Goal: Transaction & Acquisition: Purchase product/service

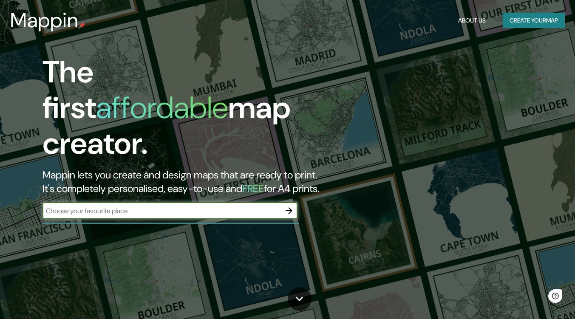
click at [98, 206] on input "text" at bounding box center [162, 211] width 238 height 10
type input "santiago de alcantara"
click at [289, 208] on icon "button" at bounding box center [289, 211] width 7 height 7
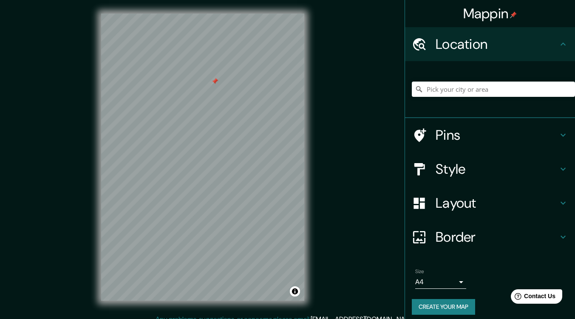
click at [98, 123] on div "© Mapbox © OpenStreetMap Improve this map" at bounding box center [203, 157] width 230 height 315
click at [489, 89] on input "Pick your city or area" at bounding box center [493, 89] width 163 height 15
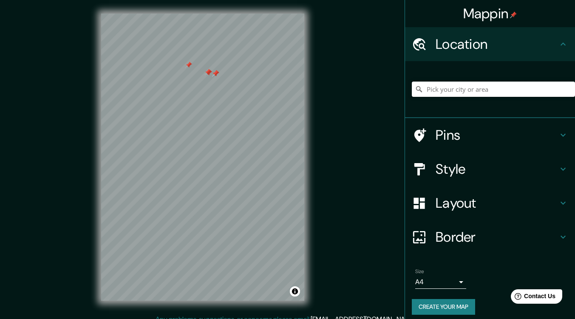
click at [489, 89] on input "Pick your city or area" at bounding box center [493, 89] width 163 height 15
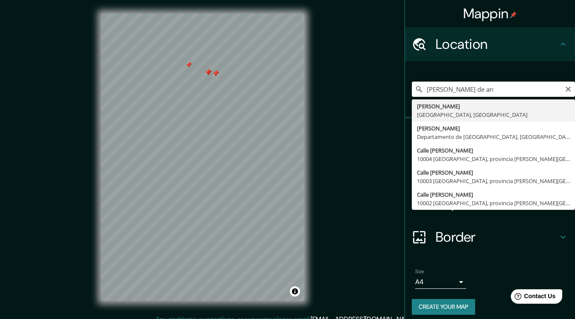
type input "santiago de an"
click at [492, 15] on h4 "Mappin" at bounding box center [491, 13] width 54 height 17
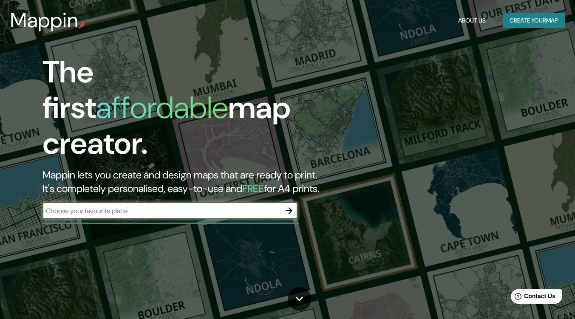
click at [114, 206] on input "text" at bounding box center [162, 211] width 238 height 10
type input "santiago de alcantara caceres"
click at [290, 208] on icon "button" at bounding box center [289, 211] width 7 height 7
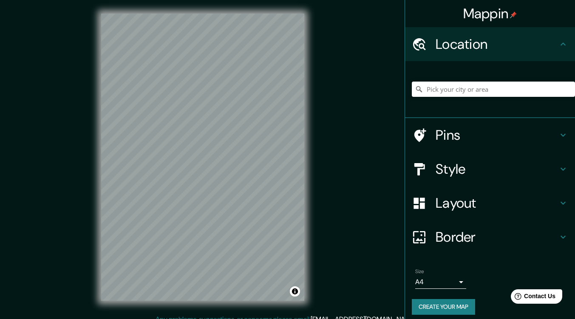
click at [438, 91] on input "Pick your city or area" at bounding box center [493, 89] width 163 height 15
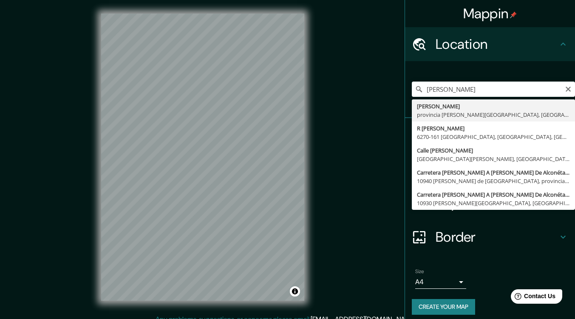
type input "Santiago de Alcántara, provincia de Cáceres, España"
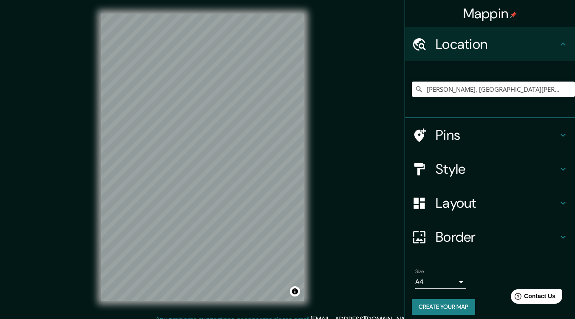
click at [550, 164] on h4 "Style" at bounding box center [497, 169] width 122 height 17
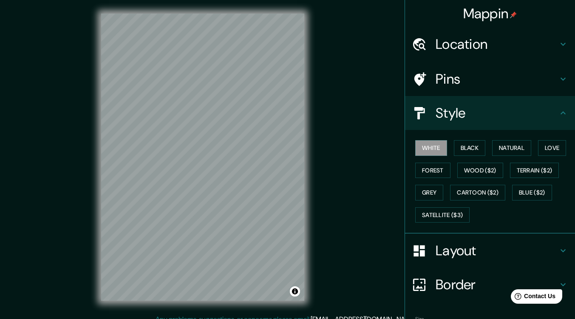
click at [467, 190] on button "Cartoon ($2)" at bounding box center [477, 193] width 55 height 16
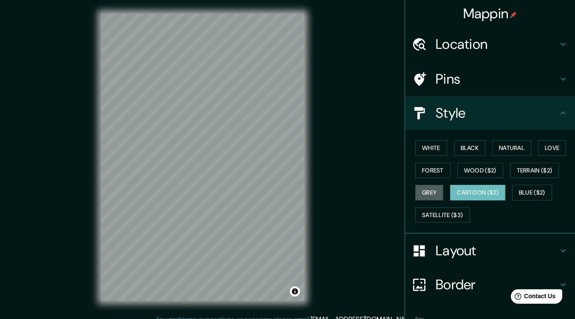
click at [438, 189] on button "Grey" at bounding box center [429, 193] width 28 height 16
click at [429, 151] on button "White" at bounding box center [431, 148] width 32 height 16
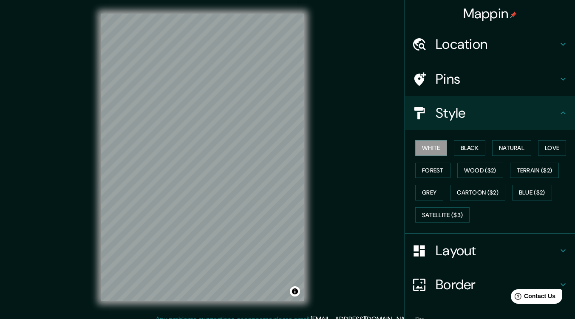
click at [478, 145] on button "Black" at bounding box center [470, 148] width 32 height 16
click at [511, 145] on button "Natural" at bounding box center [511, 148] width 39 height 16
click at [461, 145] on button "Black" at bounding box center [470, 148] width 32 height 16
click at [544, 145] on button "Love" at bounding box center [552, 148] width 28 height 16
click at [538, 171] on button "Terrain ($2)" at bounding box center [534, 171] width 49 height 16
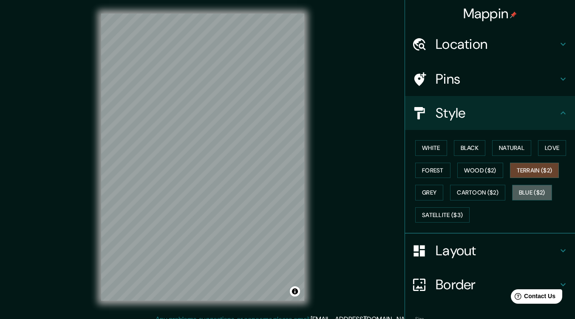
click at [525, 186] on button "Blue ($2)" at bounding box center [532, 193] width 40 height 16
click at [483, 189] on button "Cartoon ($2)" at bounding box center [477, 193] width 55 height 16
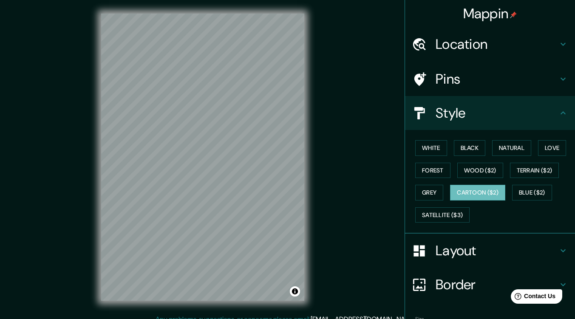
click at [478, 169] on button "Wood ($2)" at bounding box center [481, 171] width 46 height 16
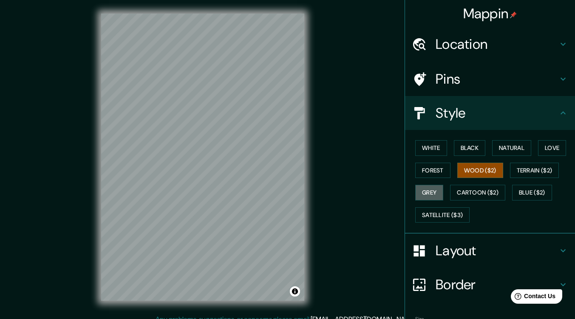
click at [432, 190] on button "Grey" at bounding box center [429, 193] width 28 height 16
click at [435, 174] on button "Forest" at bounding box center [432, 171] width 35 height 16
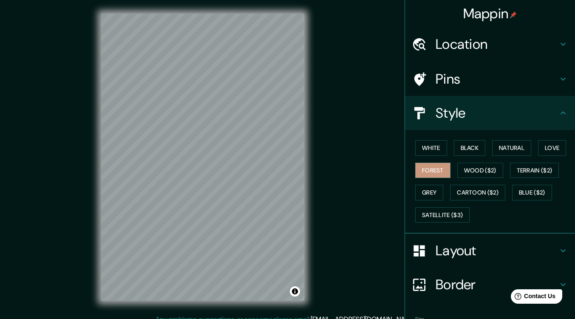
click at [436, 214] on button "Satellite ($3)" at bounding box center [442, 216] width 54 height 16
click at [415, 146] on button "White" at bounding box center [431, 148] width 32 height 16
click at [542, 73] on h4 "Pins" at bounding box center [497, 79] width 122 height 17
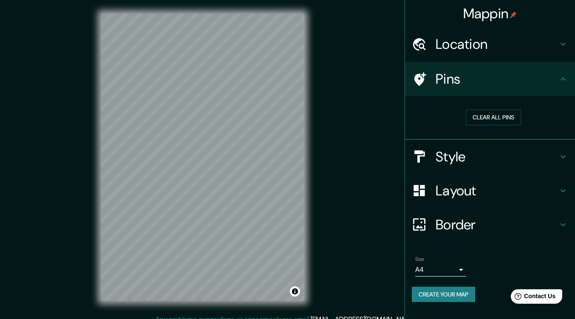
click at [480, 221] on h4 "Border" at bounding box center [497, 224] width 122 height 17
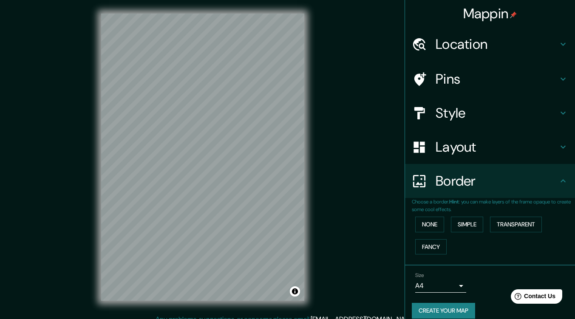
click at [432, 226] on button "None" at bounding box center [429, 225] width 29 height 16
click at [460, 222] on button "Simple" at bounding box center [467, 225] width 32 height 16
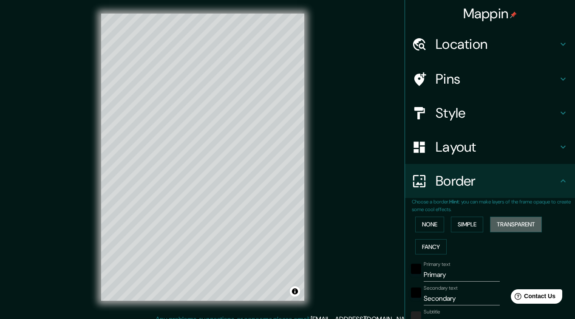
click at [518, 220] on button "Transparent" at bounding box center [516, 225] width 52 height 16
click at [425, 246] on button "Fancy" at bounding box center [430, 247] width 31 height 16
click at [428, 226] on button "None" at bounding box center [429, 225] width 29 height 16
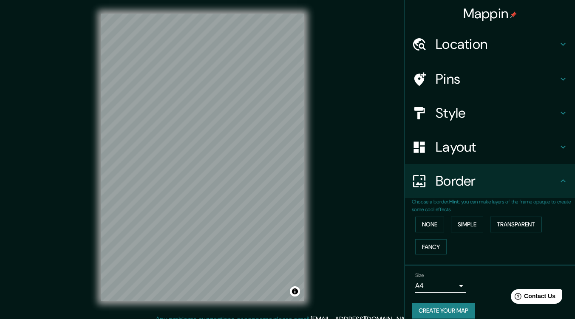
click at [422, 246] on button "Fancy" at bounding box center [430, 247] width 31 height 16
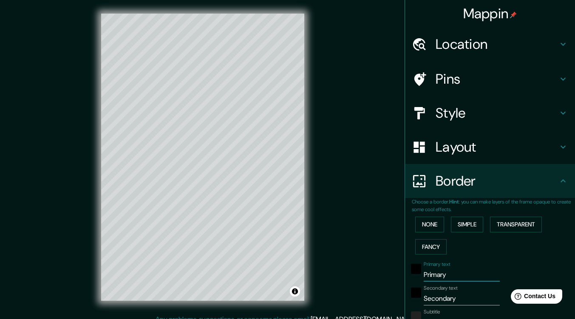
click at [452, 278] on input "Primary" at bounding box center [462, 275] width 76 height 14
type input "Prim"
type input "191"
type input "38"
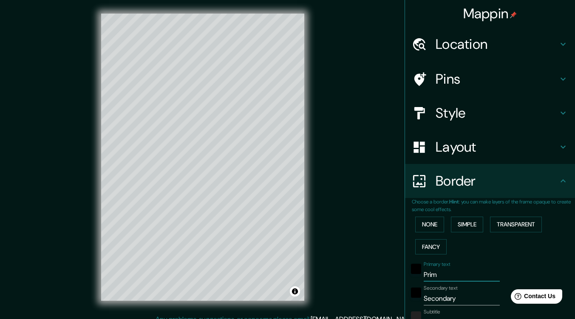
type input "19"
type input "P"
type input "191"
type input "38"
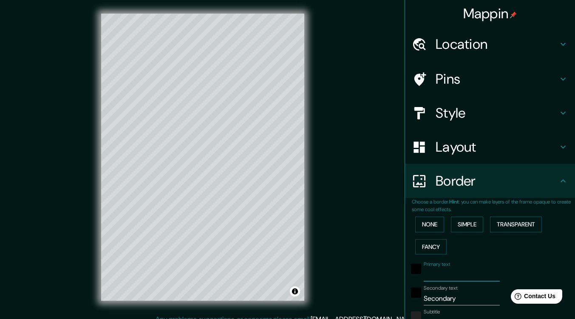
type input "19"
type input "S"
type input "191"
type input "38"
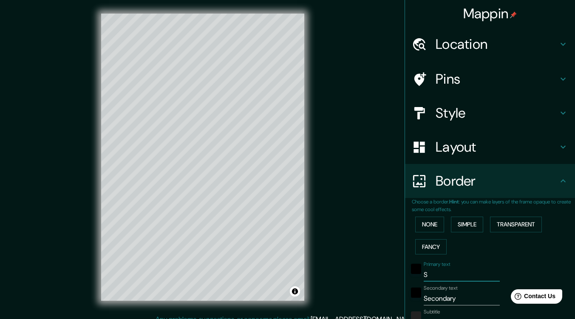
type input "19"
type input "Sa"
type input "191"
type input "38"
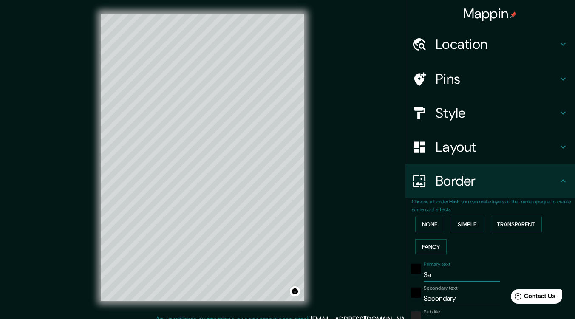
type input "19"
type input "San"
type input "191"
type input "38"
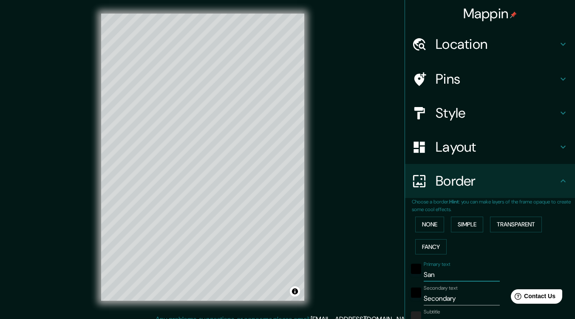
type input "19"
type input "Santi"
type input "191"
type input "38"
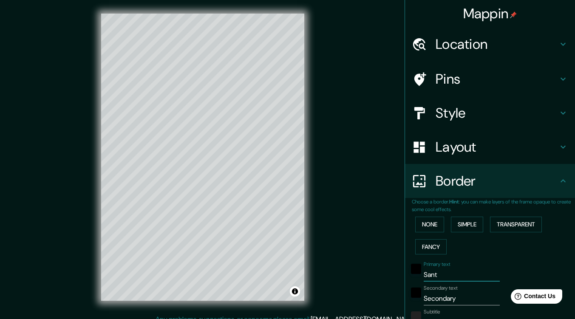
type input "19"
type input "Santia"
type input "191"
type input "38"
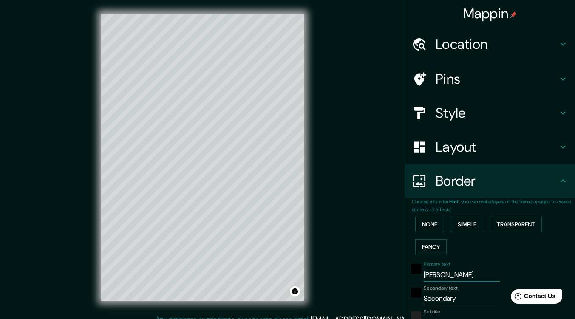
type input "19"
type input "Santiag"
type input "191"
type input "38"
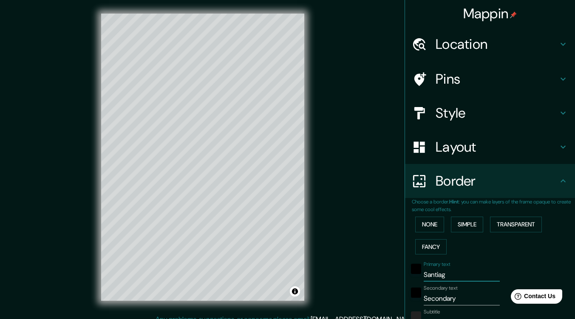
type input "19"
type input "Santiago"
type input "191"
type input "38"
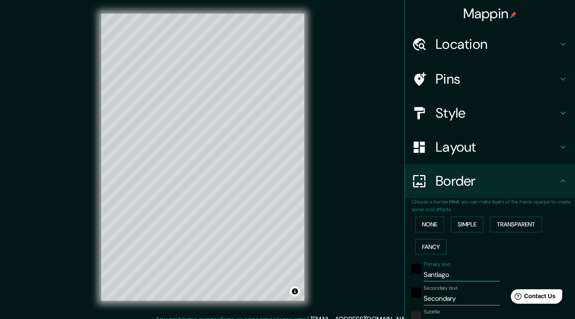
type input "19"
type input "Santiago"
type input "191"
type input "38"
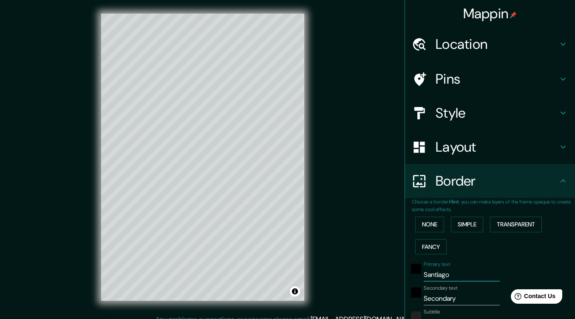
type input "19"
type input "Santiago"
type input "191"
type input "38"
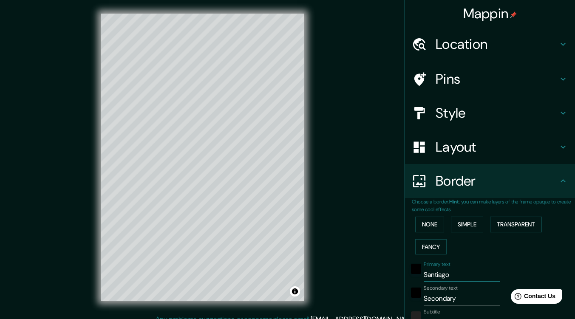
type input "19"
type input "Santiago"
click at [460, 301] on input "Secondary" at bounding box center [462, 299] width 76 height 14
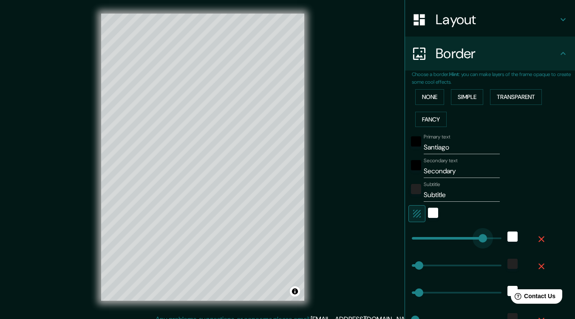
type input "478"
drag, startPoint x: 444, startPoint y: 238, endPoint x: 508, endPoint y: 237, distance: 64.2
type input "38"
type input "19"
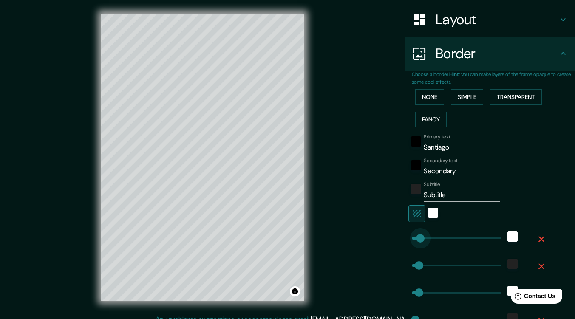
type input "0"
drag, startPoint x: 492, startPoint y: 239, endPoint x: 387, endPoint y: 239, distance: 105.0
type input "38"
type input "19"
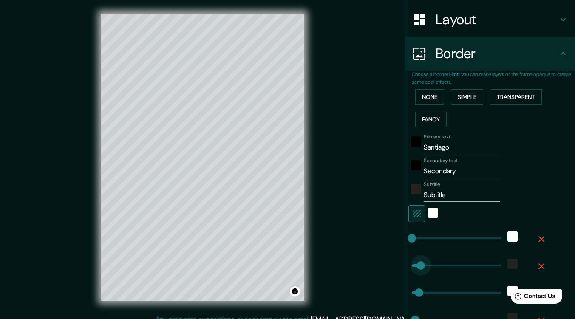
type input "478"
drag, startPoint x: 415, startPoint y: 267, endPoint x: 581, endPoint y: 297, distance: 168.9
type input "38"
type input "19"
type input "0"
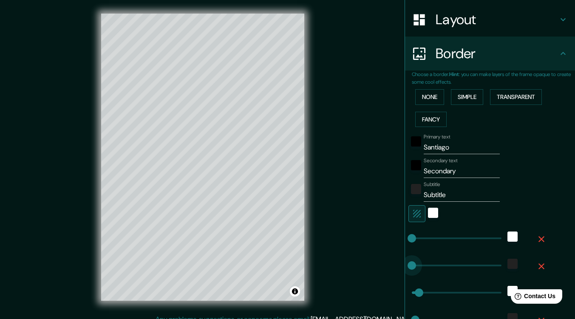
drag, startPoint x: 498, startPoint y: 265, endPoint x: 322, endPoint y: 276, distance: 175.5
type input "38"
type input "19"
type input "478"
drag, startPoint x: 410, startPoint y: 291, endPoint x: 49, endPoint y: 10, distance: 457.6
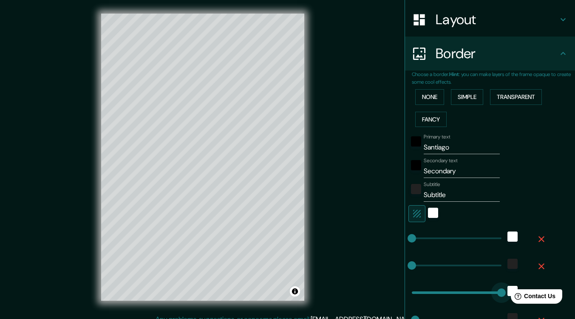
type input "19"
type input "0"
drag, startPoint x: 493, startPoint y: 292, endPoint x: 345, endPoint y: 268, distance: 149.5
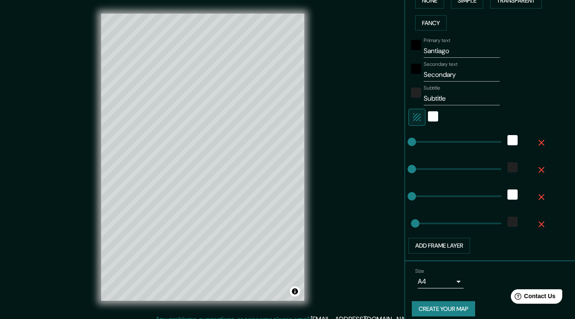
scroll to position [232, 0]
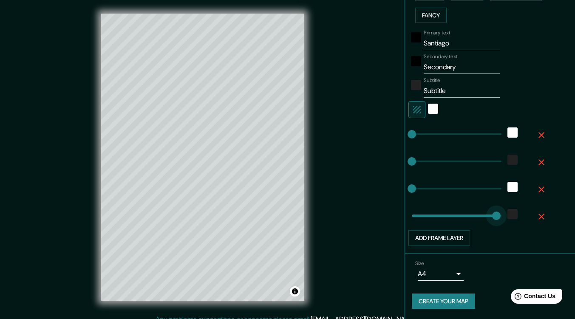
type input "478"
drag, startPoint x: 412, startPoint y: 216, endPoint x: 522, endPoint y: 226, distance: 110.5
type input "0"
drag, startPoint x: 492, startPoint y: 216, endPoint x: 349, endPoint y: 220, distance: 142.5
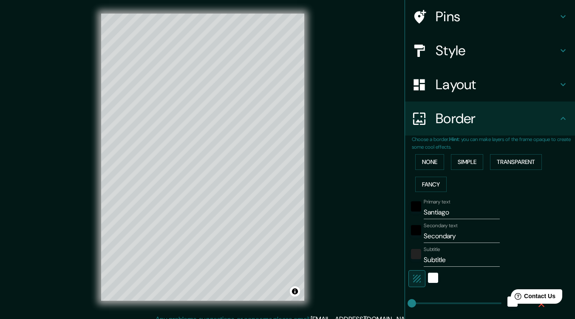
scroll to position [104, 0]
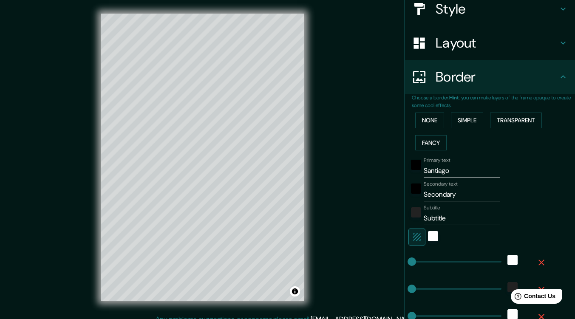
click at [452, 213] on input "Subtitle" at bounding box center [462, 219] width 76 height 14
type input "S"
click at [461, 197] on input "Secondary" at bounding box center [462, 195] width 76 height 14
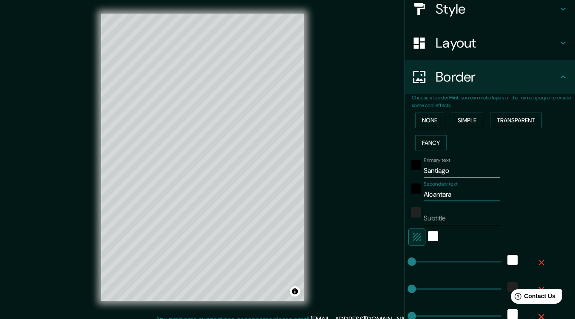
click at [424, 192] on input "Alcantara" at bounding box center [462, 195] width 76 height 14
type input "de Alcantara"
click at [480, 74] on h4 "Border" at bounding box center [497, 76] width 122 height 17
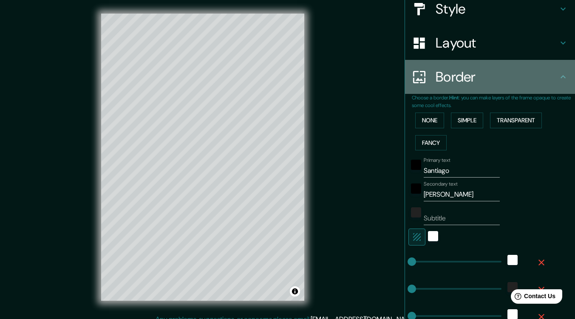
click at [558, 72] on icon at bounding box center [563, 77] width 10 height 10
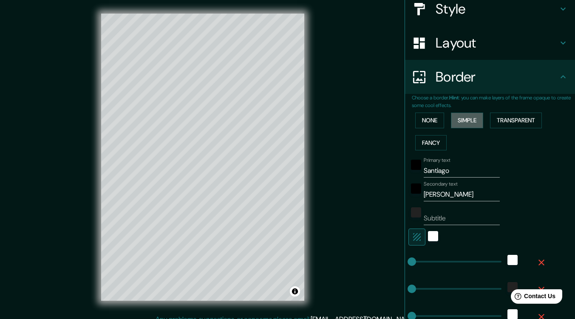
click at [475, 119] on button "Simple" at bounding box center [467, 121] width 32 height 16
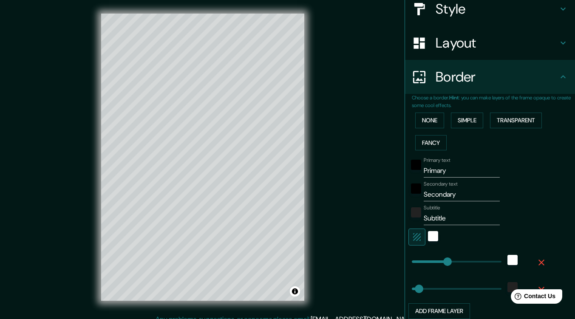
click at [495, 117] on button "Transparent" at bounding box center [516, 121] width 52 height 16
click at [424, 121] on button "None" at bounding box center [429, 121] width 29 height 16
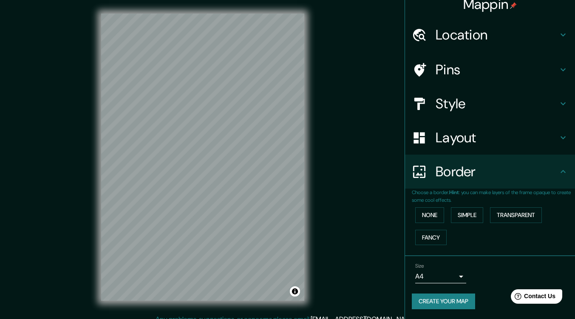
click at [420, 239] on button "Fancy" at bounding box center [430, 238] width 31 height 16
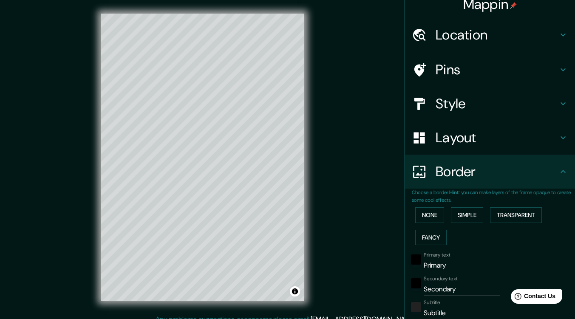
drag, startPoint x: 458, startPoint y: 215, endPoint x: 465, endPoint y: 215, distance: 7.2
click at [458, 215] on button "Simple" at bounding box center [467, 216] width 32 height 16
click at [512, 207] on div "None Simple Transparent Fancy" at bounding box center [493, 226] width 163 height 45
click at [515, 218] on button "Transparent" at bounding box center [516, 216] width 52 height 16
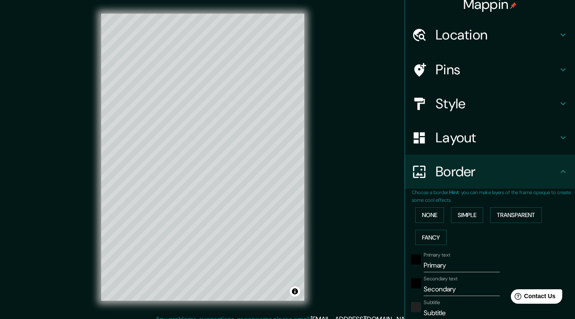
click at [415, 211] on button "None" at bounding box center [429, 216] width 29 height 16
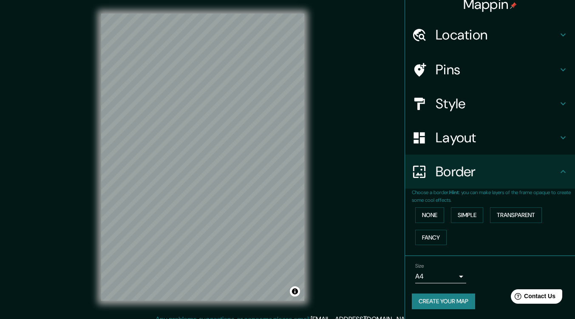
click at [438, 239] on button "Fancy" at bounding box center [430, 238] width 31 height 16
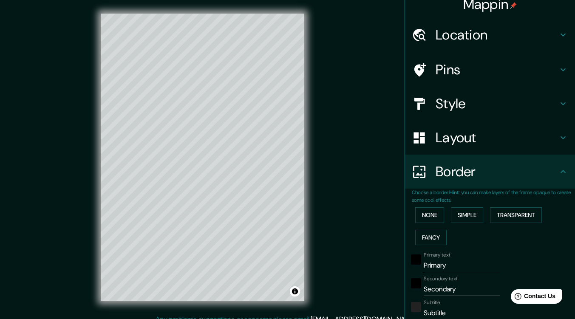
click at [426, 133] on div at bounding box center [424, 138] width 24 height 15
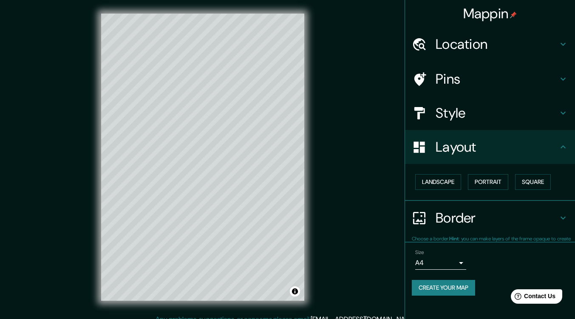
scroll to position [0, 0]
click at [454, 182] on button "Landscape" at bounding box center [438, 182] width 46 height 16
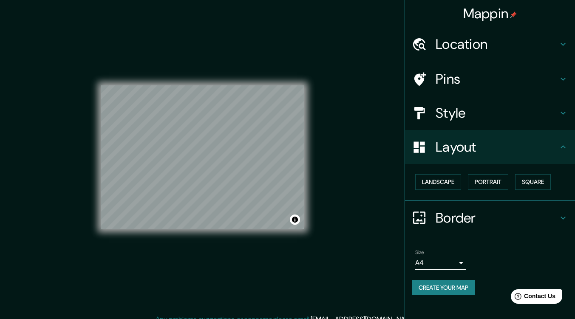
click at [480, 181] on button "Portrait" at bounding box center [488, 182] width 40 height 16
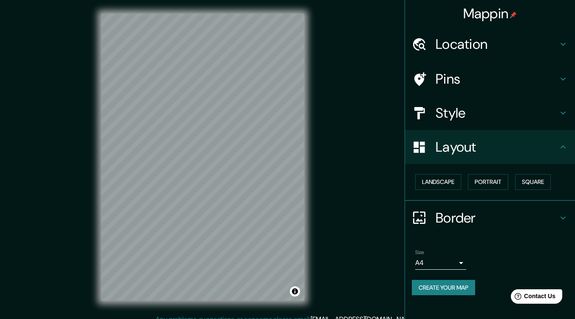
click at [551, 181] on button "Square" at bounding box center [533, 182] width 36 height 16
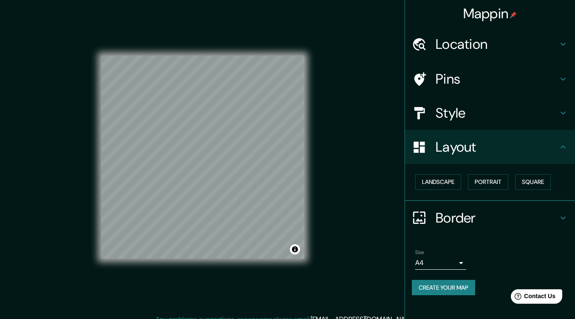
click at [444, 179] on button "Landscape" at bounding box center [438, 182] width 46 height 16
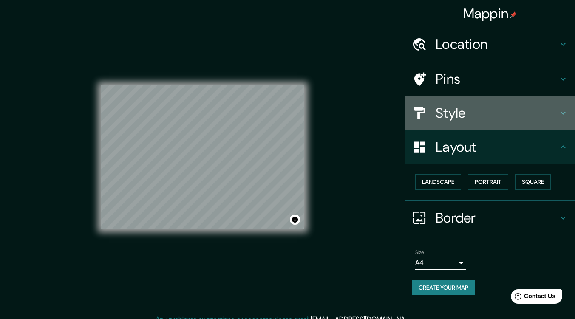
click at [452, 118] on h4 "Style" at bounding box center [497, 113] width 122 height 17
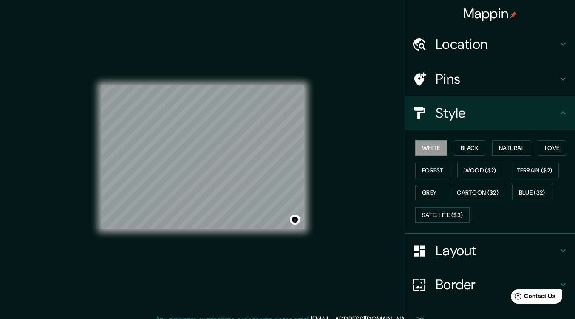
click at [425, 168] on button "Forest" at bounding box center [432, 171] width 35 height 16
click at [424, 186] on button "Grey" at bounding box center [429, 193] width 28 height 16
click at [429, 146] on button "White" at bounding box center [431, 148] width 32 height 16
click at [460, 149] on button "Black" at bounding box center [470, 148] width 32 height 16
click at [504, 143] on button "Natural" at bounding box center [511, 148] width 39 height 16
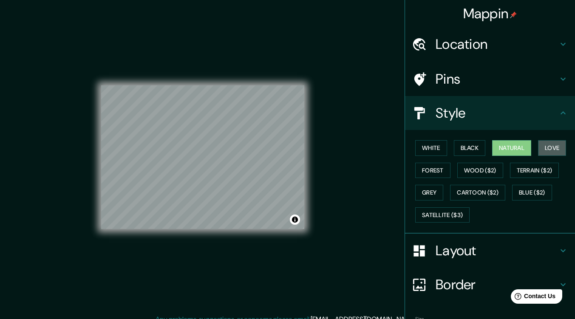
click at [538, 147] on button "Love" at bounding box center [552, 148] width 28 height 16
click at [492, 145] on button "Natural" at bounding box center [511, 148] width 39 height 16
click at [449, 77] on h4 "Pins" at bounding box center [497, 79] width 122 height 17
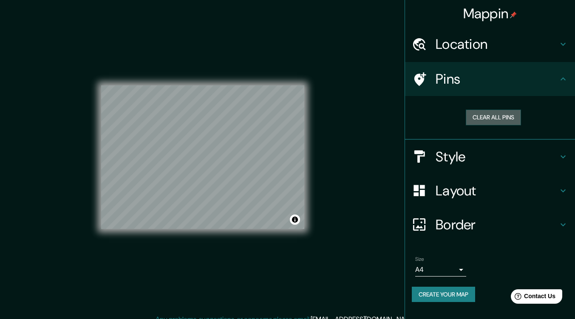
click at [483, 119] on button "Clear all pins" at bounding box center [493, 118] width 55 height 16
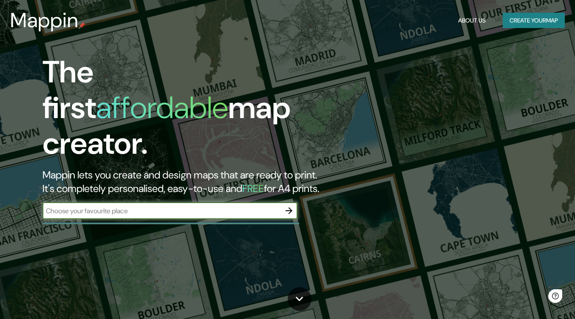
click at [119, 206] on input "text" at bounding box center [162, 211] width 238 height 10
type input "[PERSON_NAME] [PERSON_NAME]"
click at [295, 207] on button "button" at bounding box center [289, 210] width 17 height 17
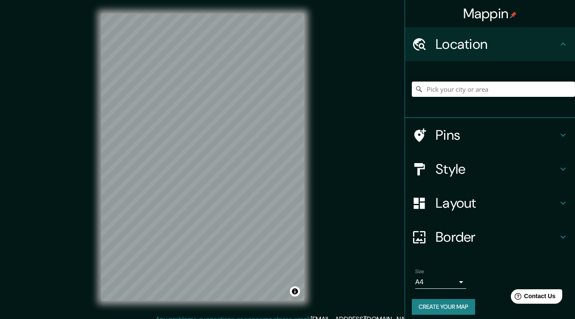
click at [413, 80] on div at bounding box center [493, 89] width 163 height 43
click at [422, 80] on div at bounding box center [493, 89] width 163 height 43
click at [444, 91] on input "Pick your city or area" at bounding box center [493, 89] width 163 height 15
